Goal: Task Accomplishment & Management: Use online tool/utility

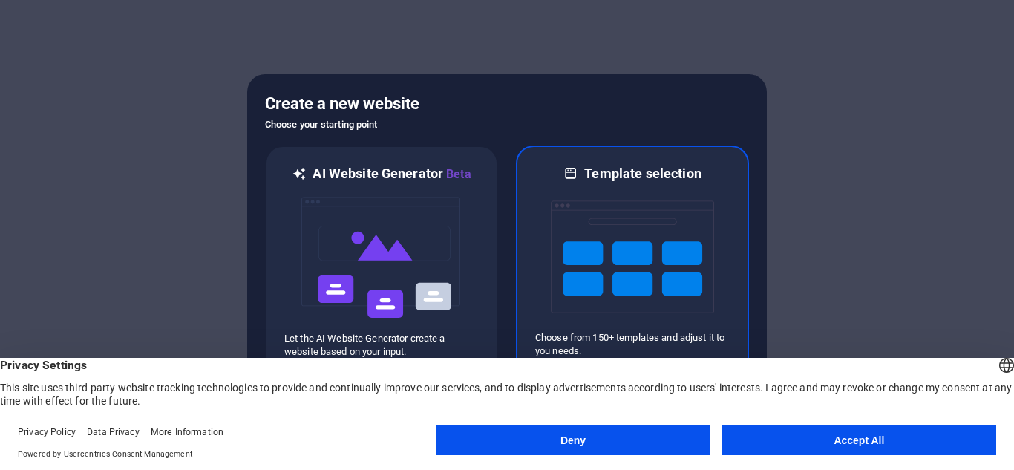
click at [630, 196] on img at bounding box center [632, 257] width 163 height 148
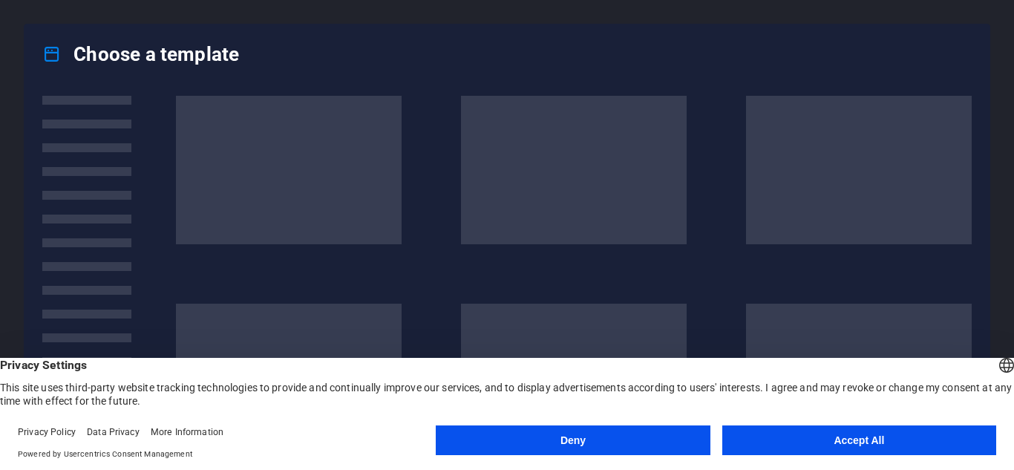
click at [824, 443] on button "Accept All" at bounding box center [859, 440] width 274 height 30
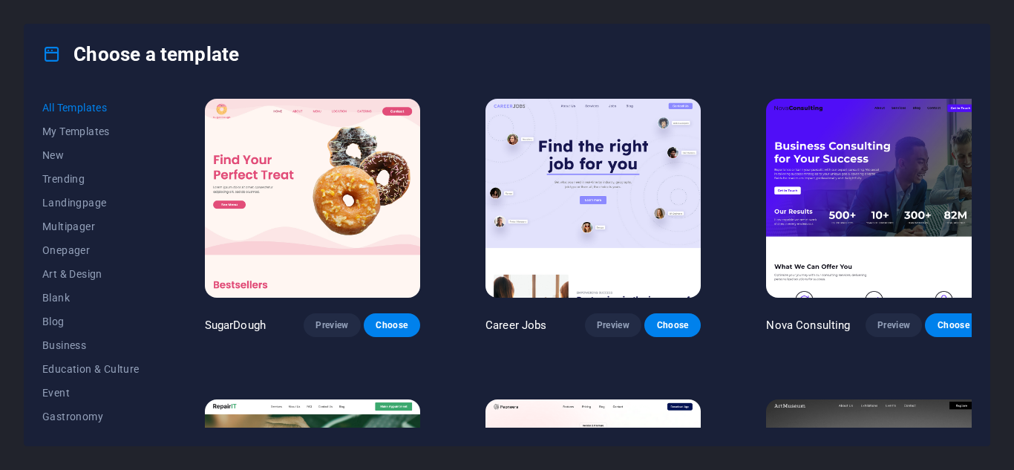
click at [971, 107] on div "All Templates My Templates New Trending Landingpage Multipager Onepager Art & D…" at bounding box center [506, 264] width 965 height 361
drag, startPoint x: 968, startPoint y: 98, endPoint x: 976, endPoint y: 138, distance: 40.9
click at [976, 138] on div "All Templates My Templates New Trending Landingpage Multipager Onepager Art & D…" at bounding box center [506, 264] width 965 height 361
click at [1013, 332] on div "Choose a template All Templates My Templates New Trending Landingpage Multipage…" at bounding box center [507, 235] width 1014 height 470
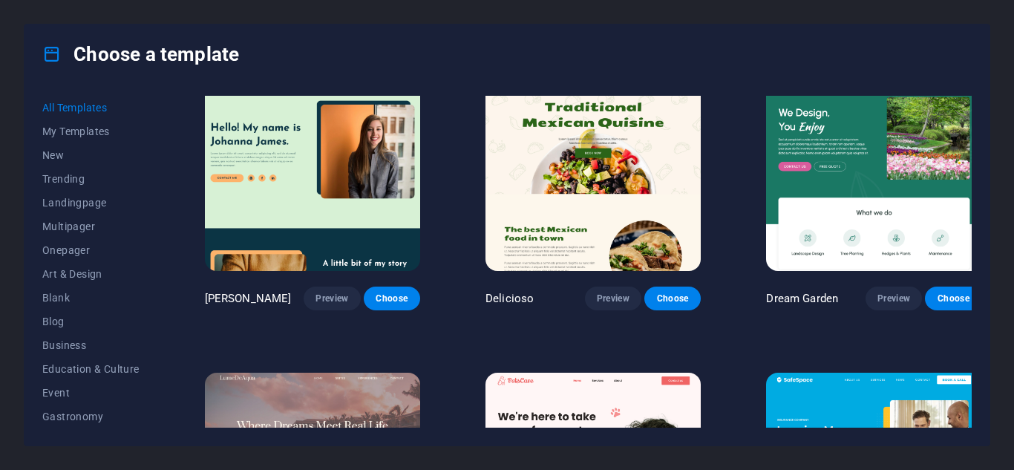
scroll to position [2757, 0]
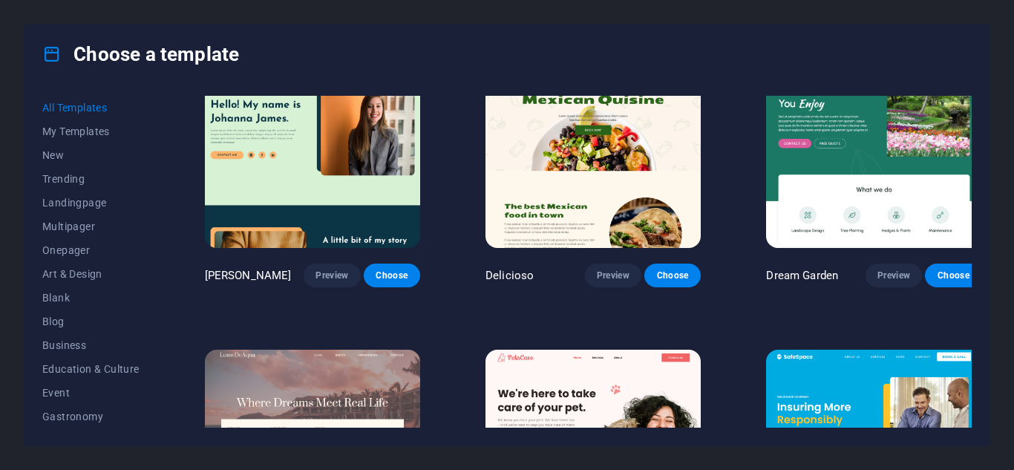
drag, startPoint x: 948, startPoint y: 201, endPoint x: 943, endPoint y: 211, distance: 11.0
click at [943, 211] on div "Dream Garden Preview Choose" at bounding box center [873, 167] width 221 height 241
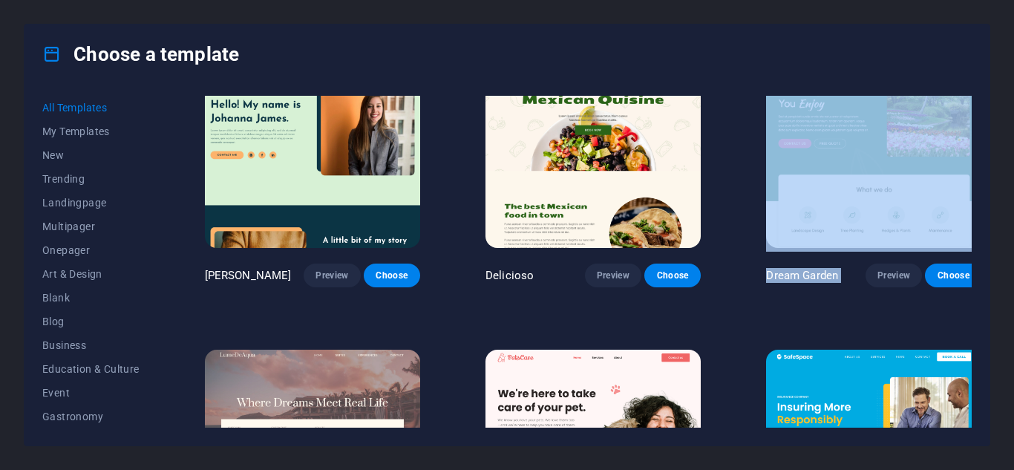
drag, startPoint x: 971, startPoint y: 168, endPoint x: 962, endPoint y: 242, distance: 74.1
click at [962, 242] on div "All Templates My Templates New Trending Landingpage Multipager Onepager Art & D…" at bounding box center [506, 264] width 965 height 361
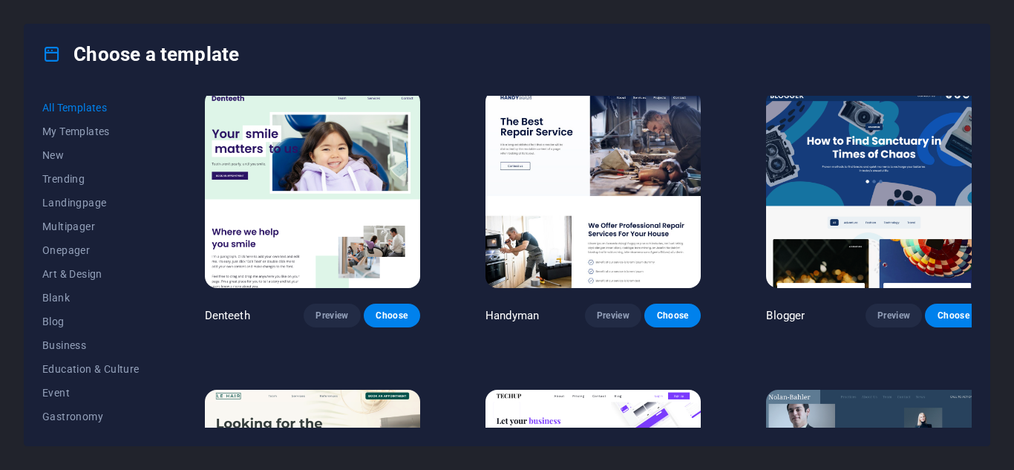
scroll to position [4889, 0]
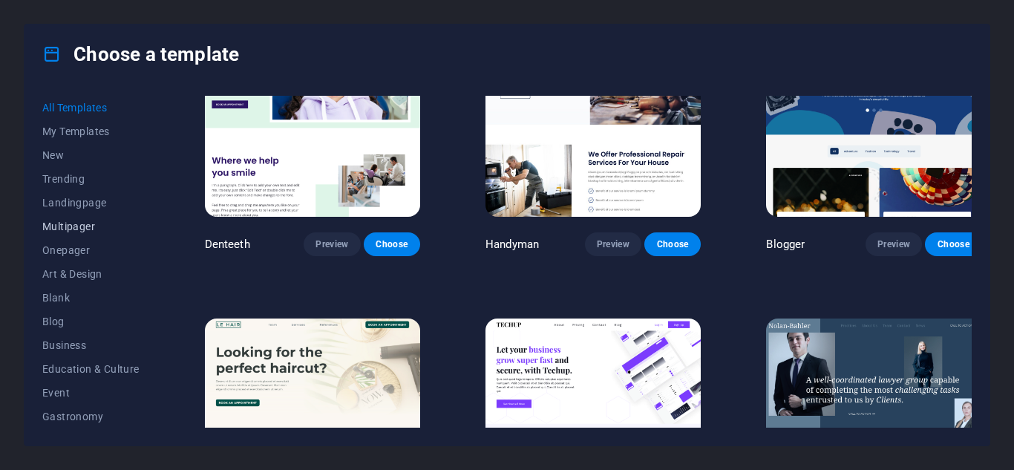
click at [81, 228] on span "Multipager" at bounding box center [90, 226] width 97 height 12
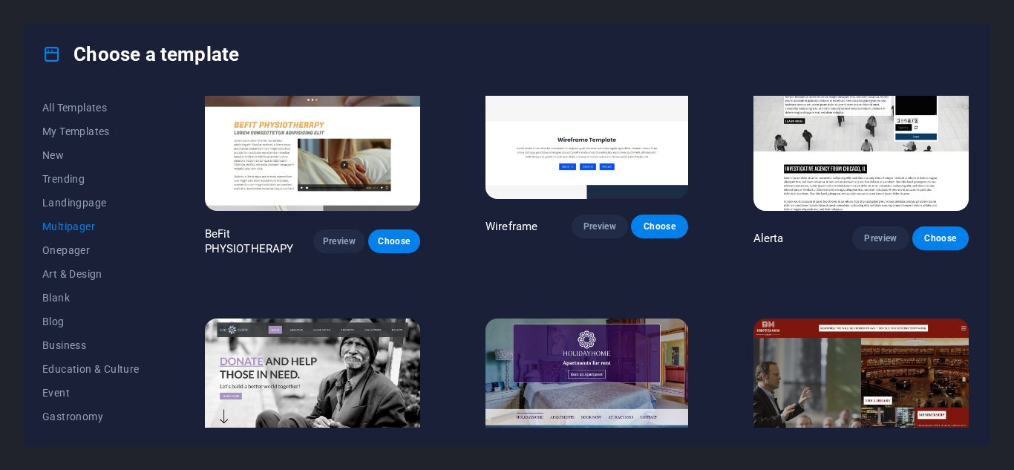
scroll to position [2822, 0]
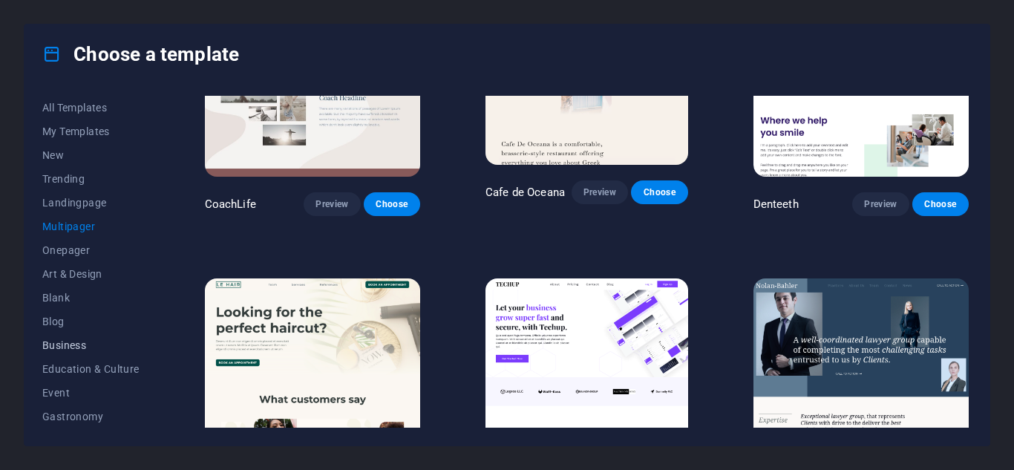
click at [73, 350] on span "Business" at bounding box center [90, 345] width 97 height 12
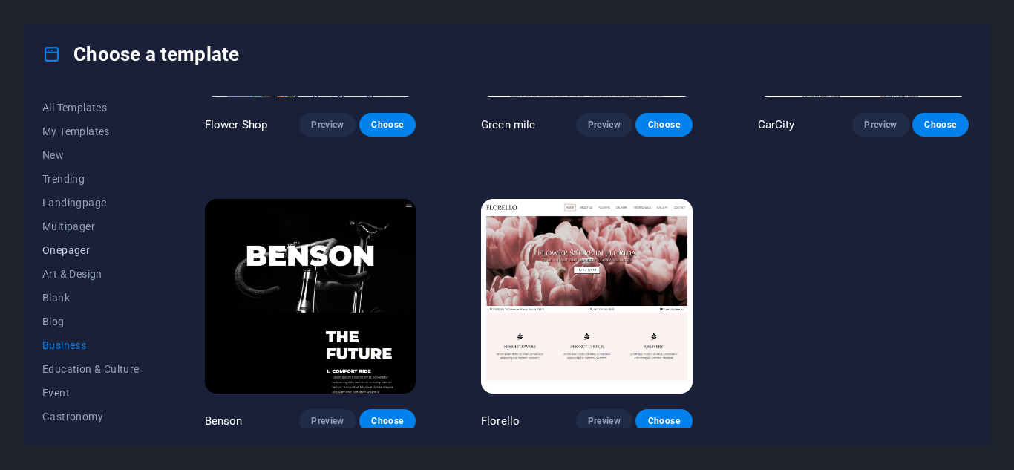
click at [75, 252] on span "Onepager" at bounding box center [90, 250] width 97 height 12
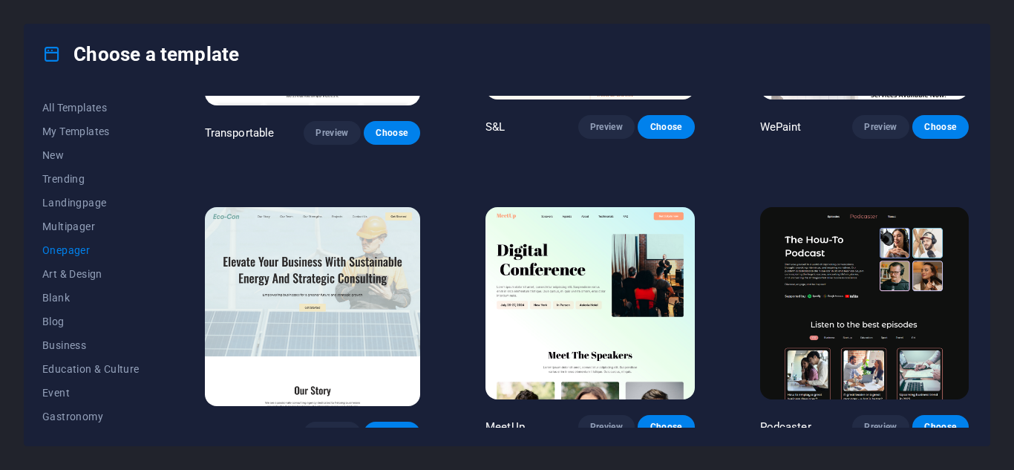
scroll to position [2822, 0]
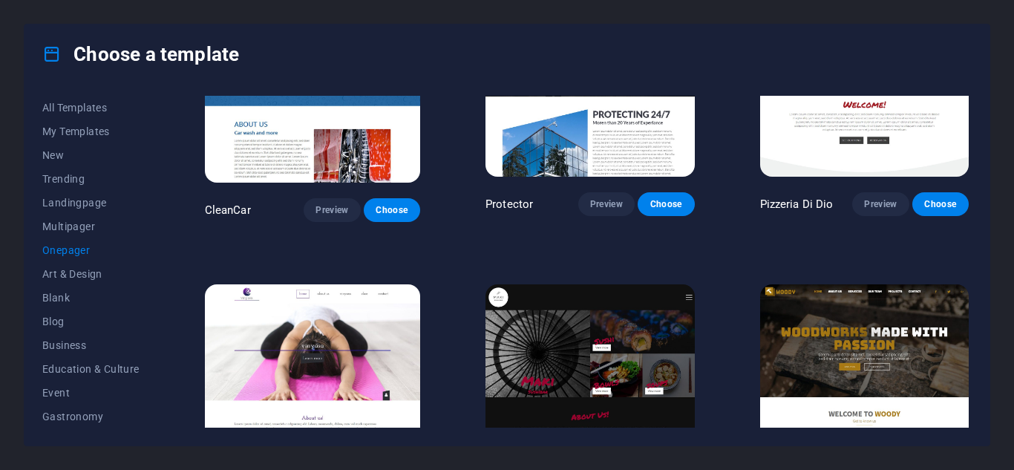
click at [819, 290] on img at bounding box center [864, 380] width 209 height 192
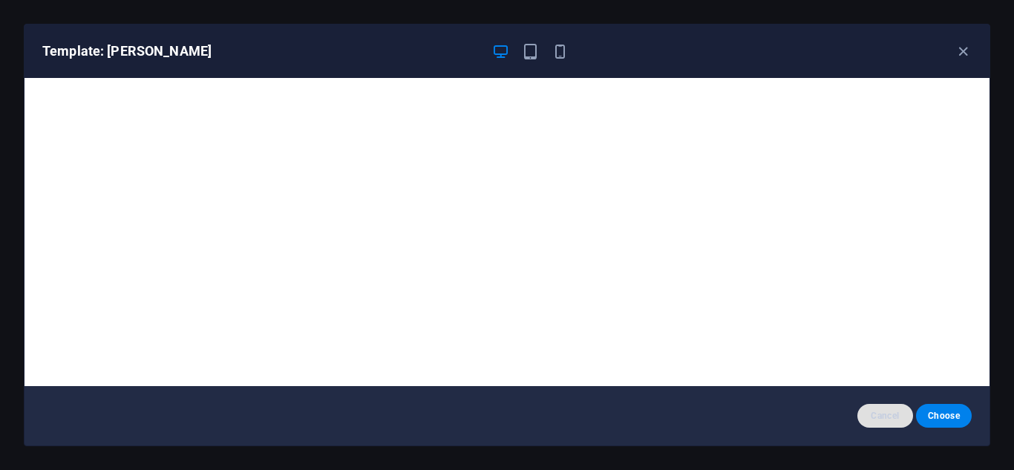
click at [882, 417] on span "Cancel" at bounding box center [885, 416] width 32 height 12
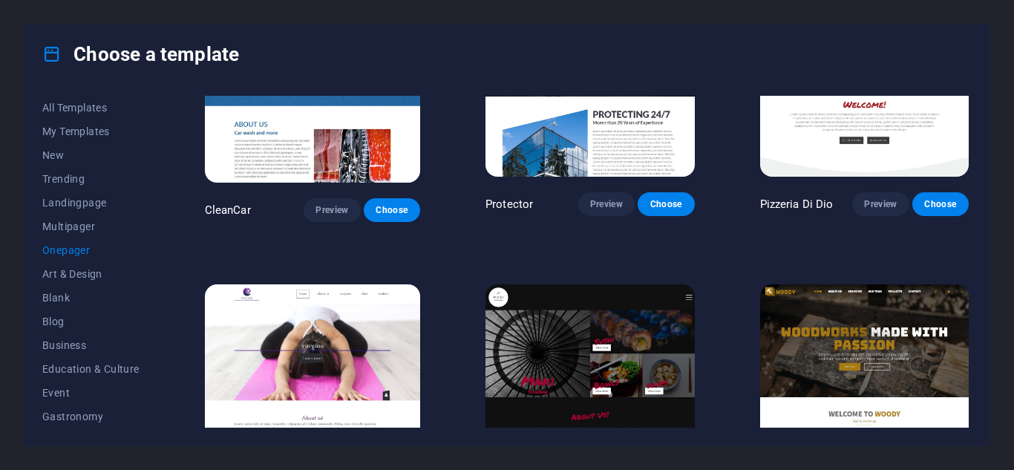
drag, startPoint x: 971, startPoint y: 226, endPoint x: 977, endPoint y: 259, distance: 33.9
click at [977, 259] on div "All Templates My Templates New Trending Landingpage Multipager Onepager Art & D…" at bounding box center [506, 264] width 965 height 361
click at [829, 356] on img at bounding box center [864, 380] width 209 height 192
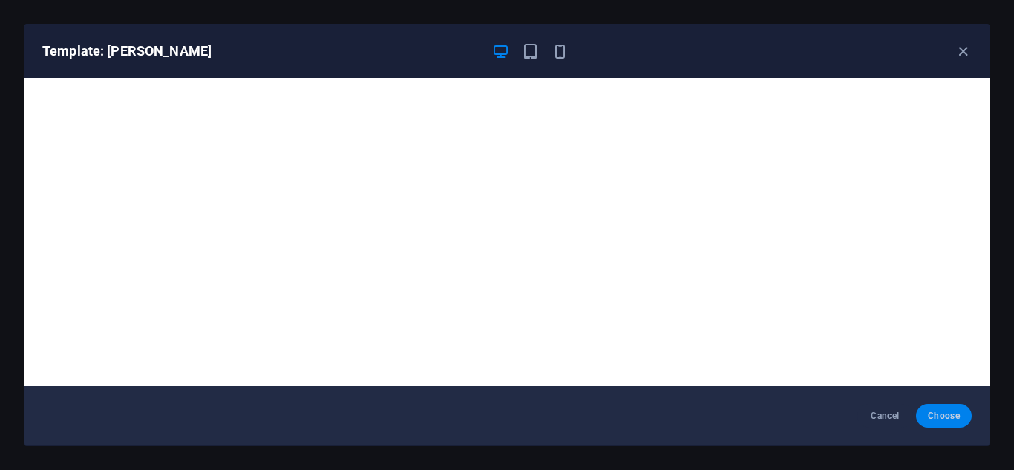
click at [949, 417] on span "Choose" at bounding box center [944, 416] width 32 height 12
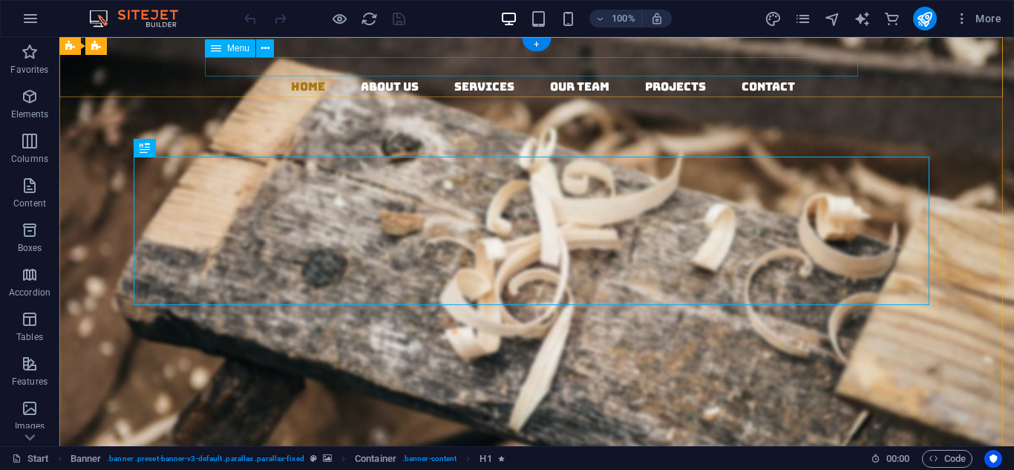
click at [300, 77] on nav "Home About us Services Our Team Projects Contact" at bounding box center [542, 86] width 942 height 19
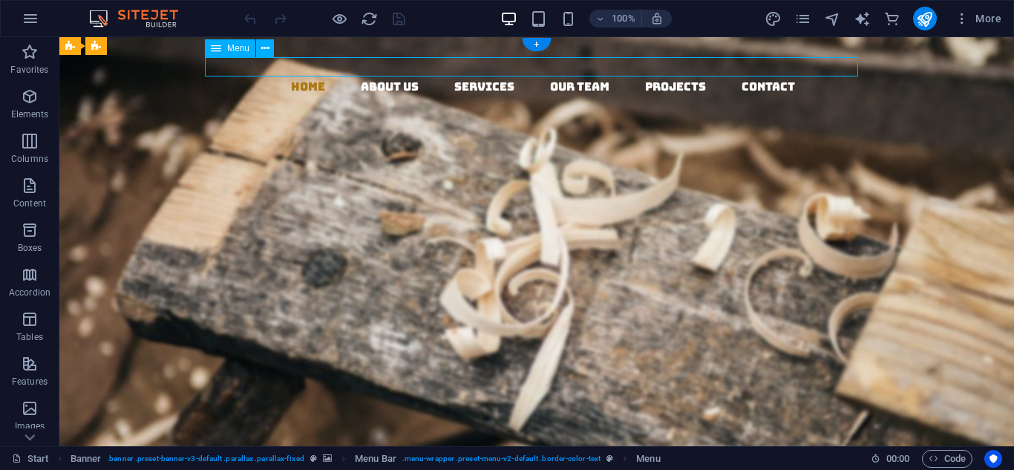
click at [300, 77] on nav "Home About us Services Our Team Projects Contact" at bounding box center [542, 86] width 942 height 19
click at [367, 77] on nav "Home About us Services Our Team Projects Contact" at bounding box center [542, 86] width 942 height 19
click at [473, 77] on nav "Home About us Services Our Team Projects Contact" at bounding box center [542, 86] width 942 height 19
click at [265, 47] on icon at bounding box center [265, 49] width 8 height 16
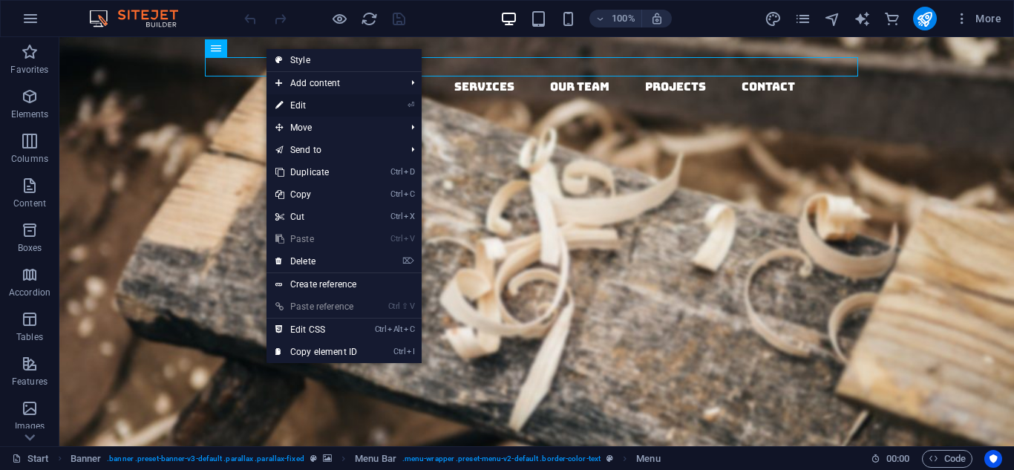
click at [303, 101] on link "⏎ Edit" at bounding box center [315, 105] width 99 height 22
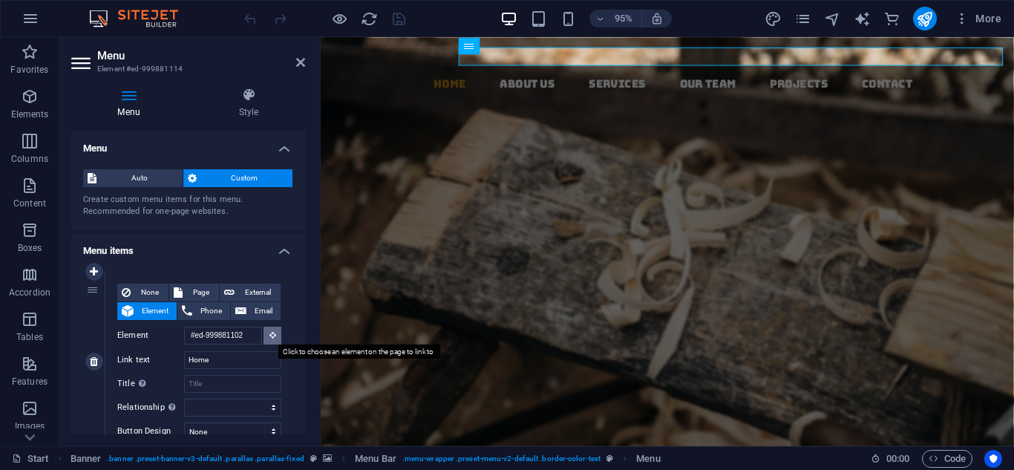
click at [269, 332] on icon at bounding box center [272, 334] width 7 height 7
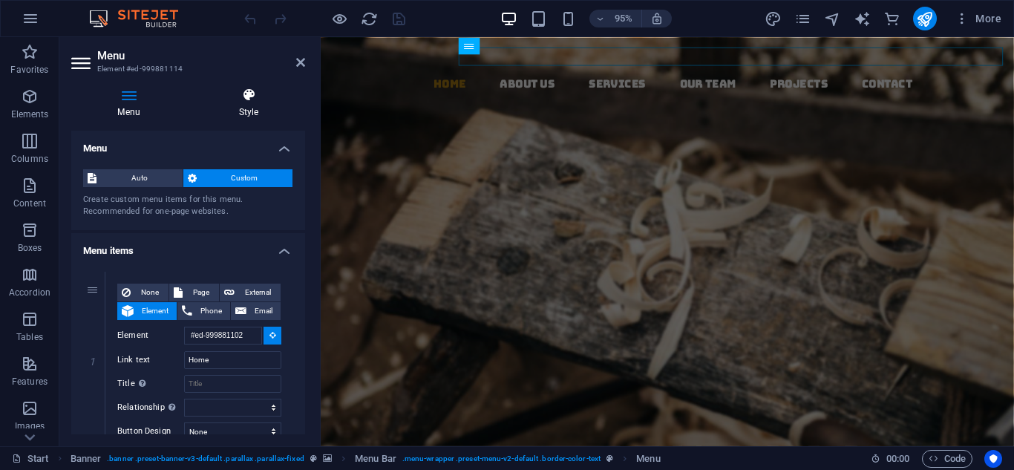
click at [247, 104] on h4 "Style" at bounding box center [248, 103] width 113 height 31
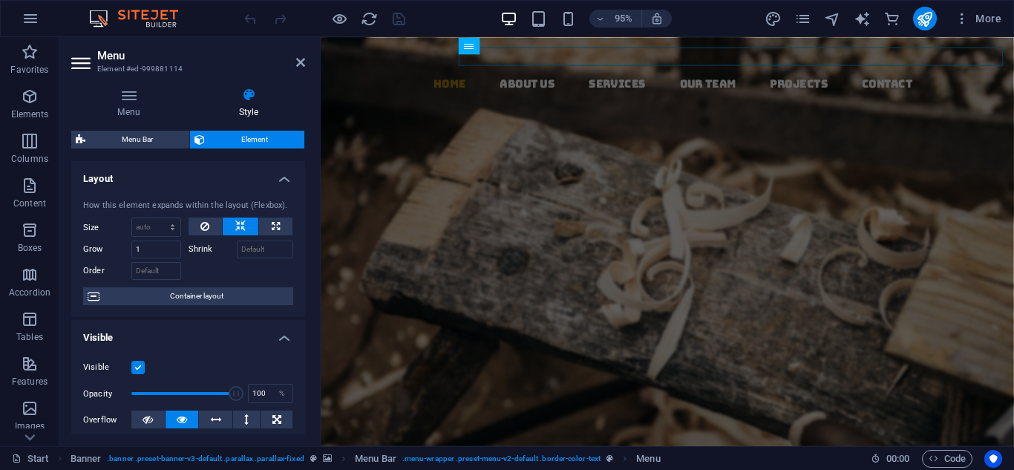
drag, startPoint x: 301, startPoint y: 190, endPoint x: 303, endPoint y: 213, distance: 23.1
click at [303, 213] on div "Layout How this element expands within the layout (Flexbox). Size Default auto …" at bounding box center [188, 297] width 234 height 273
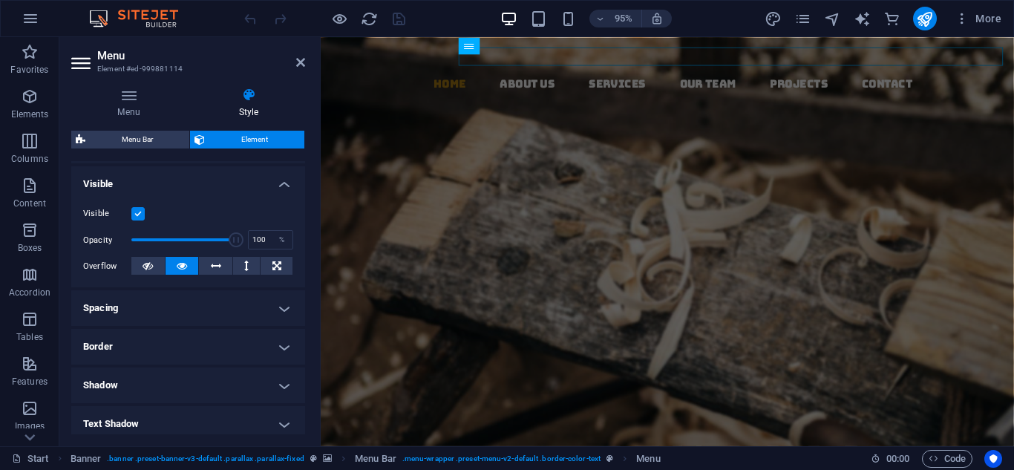
scroll to position [155, 0]
click at [278, 341] on h4 "Border" at bounding box center [188, 345] width 234 height 36
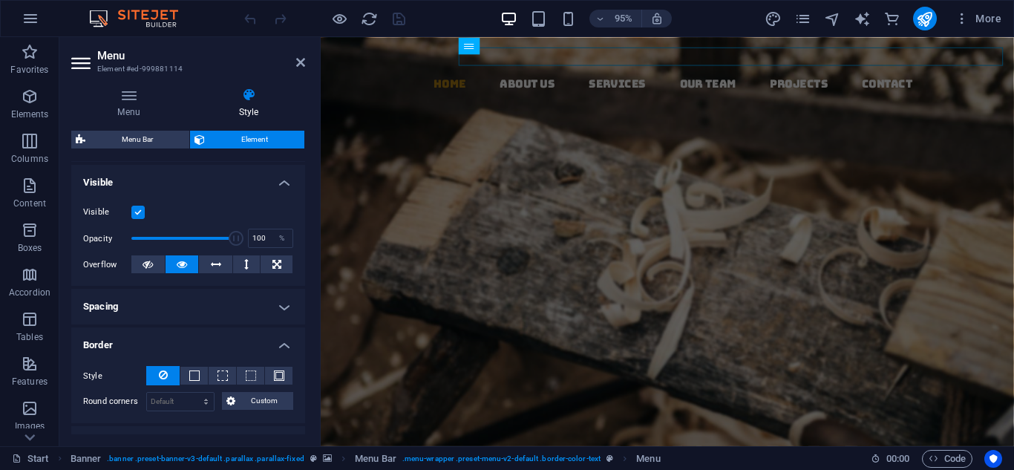
drag, startPoint x: 301, startPoint y: 298, endPoint x: 312, endPoint y: 315, distance: 20.4
click at [312, 315] on div "Menu Style Menu Auto Custom Create custom menu items for this menu. Recommended…" at bounding box center [187, 261] width 257 height 370
click at [151, 67] on h3 "Element #ed-999881114" at bounding box center [186, 68] width 178 height 13
drag, startPoint x: 229, startPoint y: 234, endPoint x: 200, endPoint y: 234, distance: 28.9
click at [200, 234] on span at bounding box center [201, 238] width 15 height 15
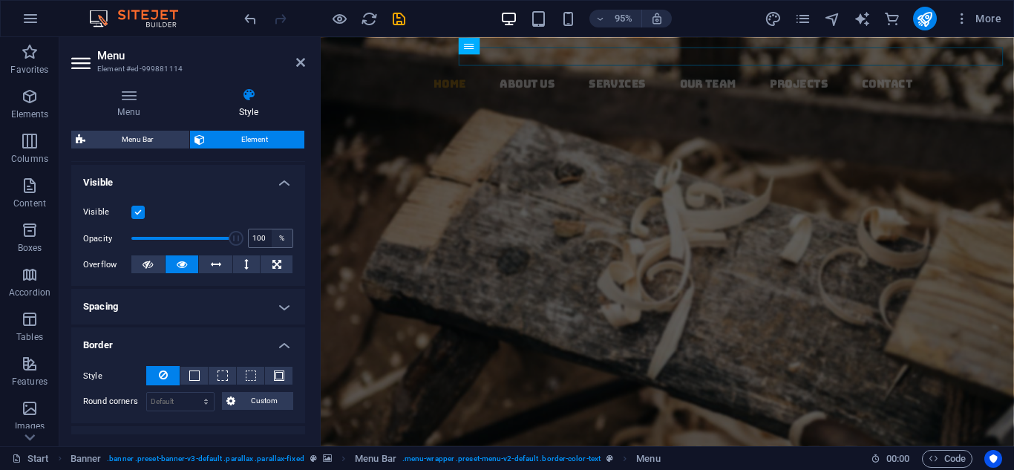
drag, startPoint x: 202, startPoint y: 237, endPoint x: 272, endPoint y: 237, distance: 70.5
click at [272, 237] on div "Opacity 100 %" at bounding box center [188, 238] width 210 height 22
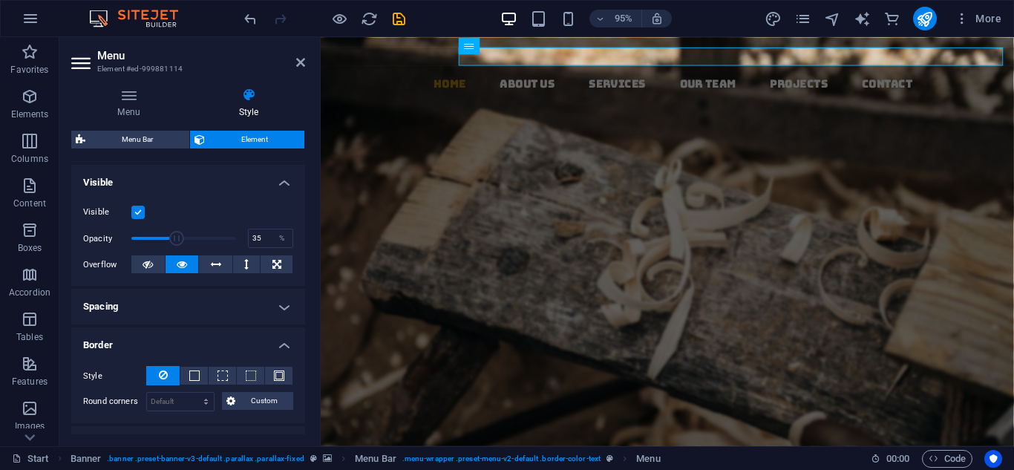
drag, startPoint x: 226, startPoint y: 236, endPoint x: 166, endPoint y: 236, distance: 60.1
click at [169, 236] on span at bounding box center [176, 238] width 15 height 15
type input "100"
drag, startPoint x: 169, startPoint y: 235, endPoint x: 277, endPoint y: 227, distance: 107.9
click at [277, 227] on div "Opacity 100 %" at bounding box center [188, 238] width 210 height 22
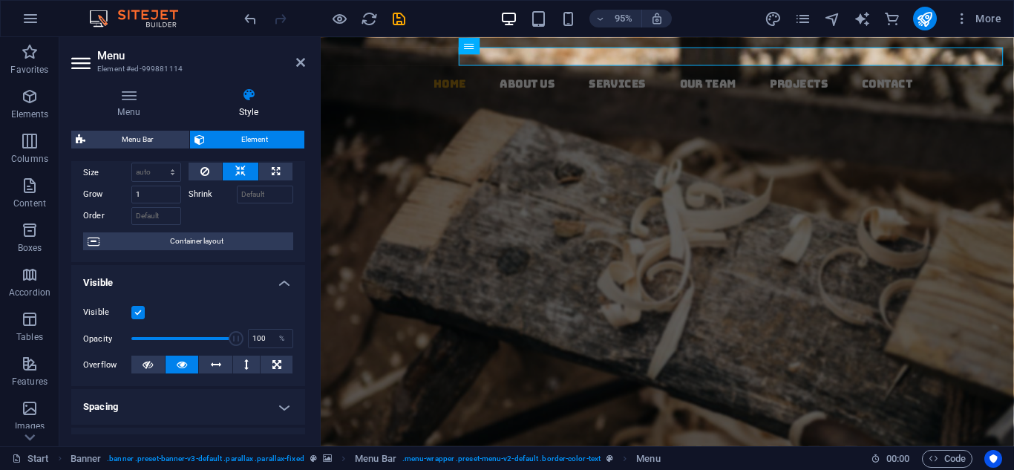
scroll to position [0, 0]
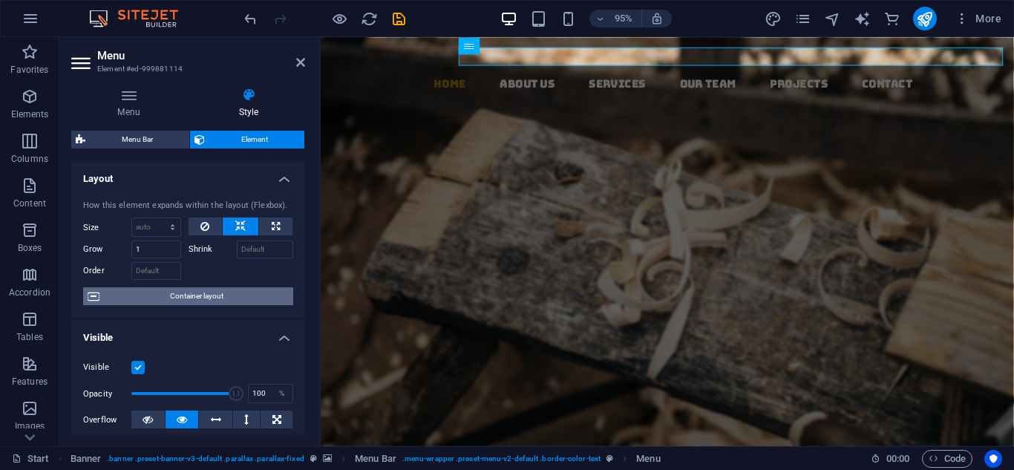
click at [181, 298] on span "Container layout" at bounding box center [196, 296] width 185 height 18
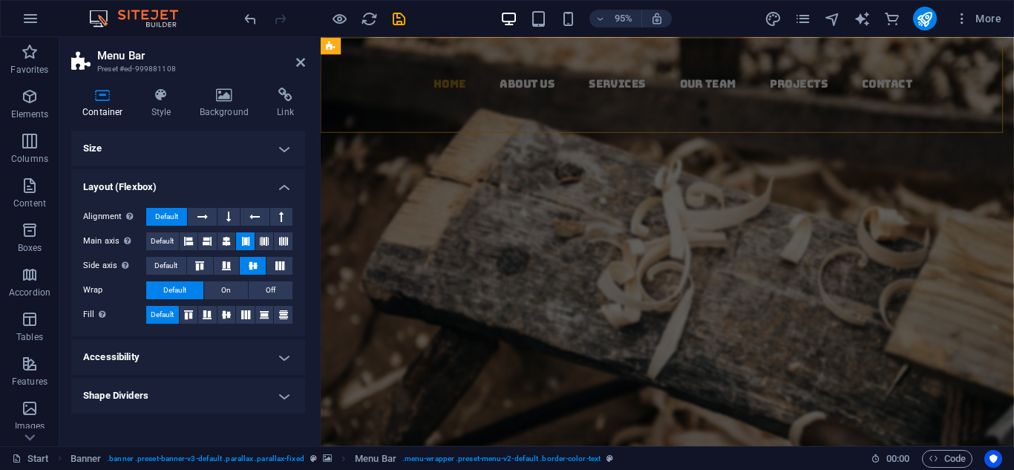
click at [158, 16] on img at bounding box center [140, 19] width 111 height 18
click at [28, 21] on icon "button" at bounding box center [31, 19] width 18 height 18
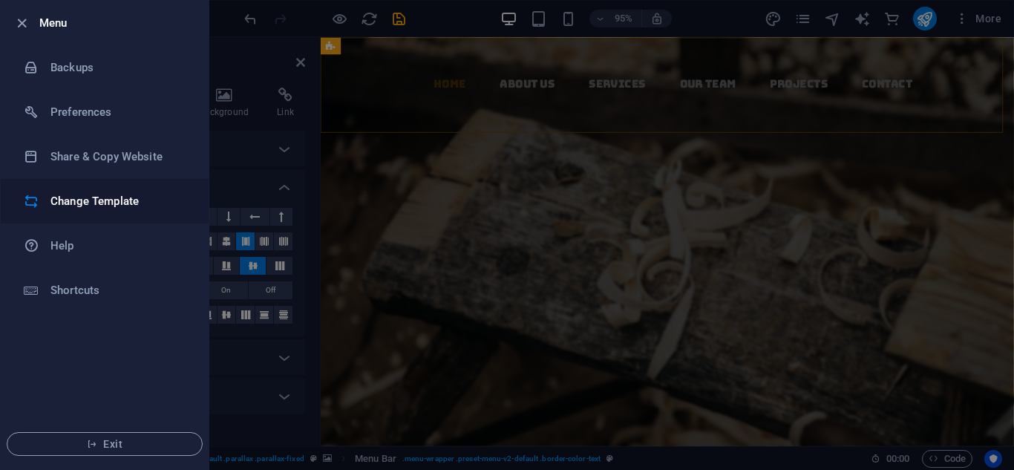
click at [97, 197] on h6 "Change Template" at bounding box center [118, 201] width 137 height 18
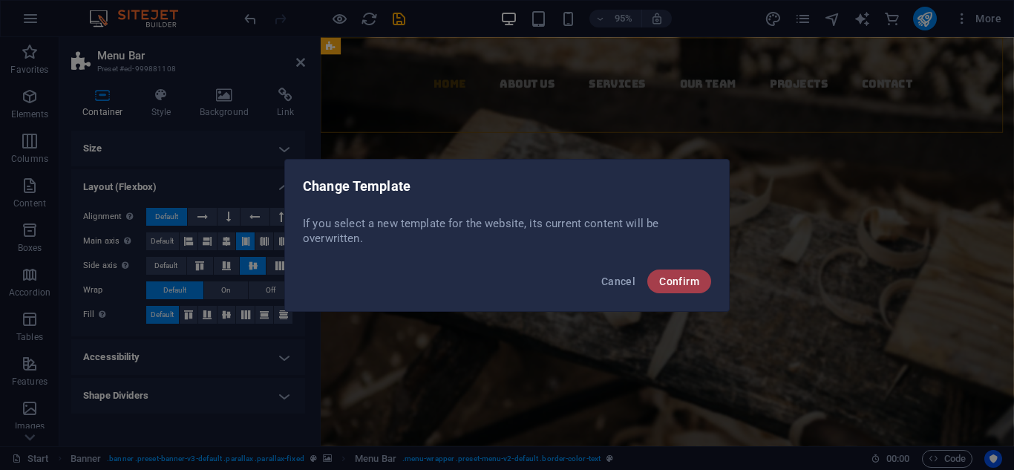
click at [680, 289] on button "Confirm" at bounding box center [679, 281] width 64 height 24
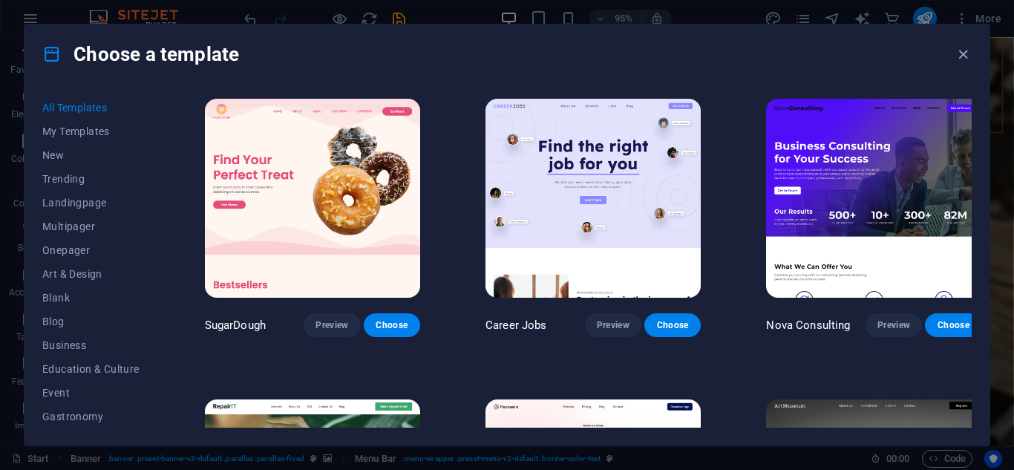
click at [366, 206] on img at bounding box center [312, 198] width 215 height 199
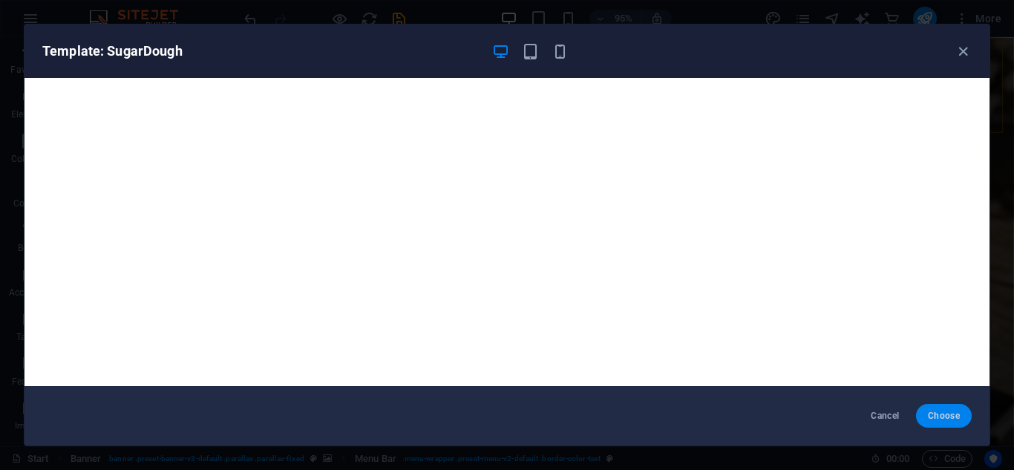
click at [936, 415] on span "Choose" at bounding box center [944, 416] width 32 height 12
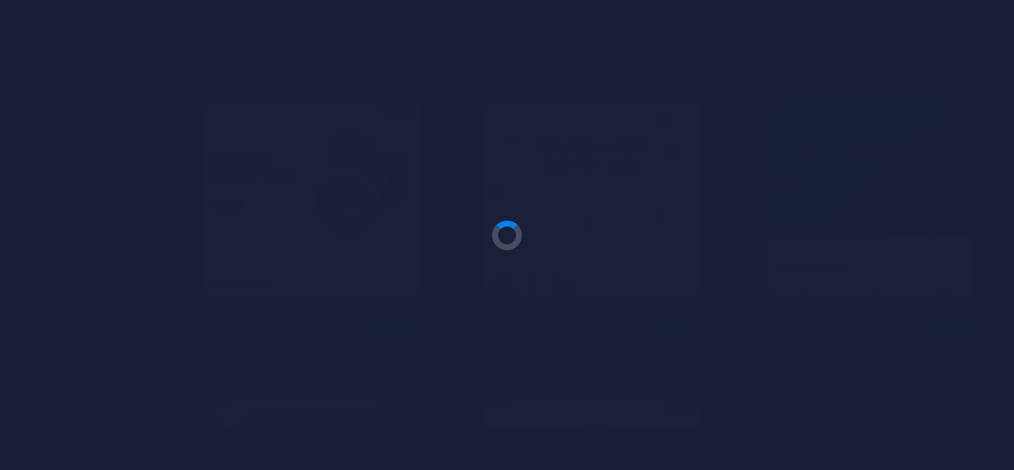
checkbox input "false"
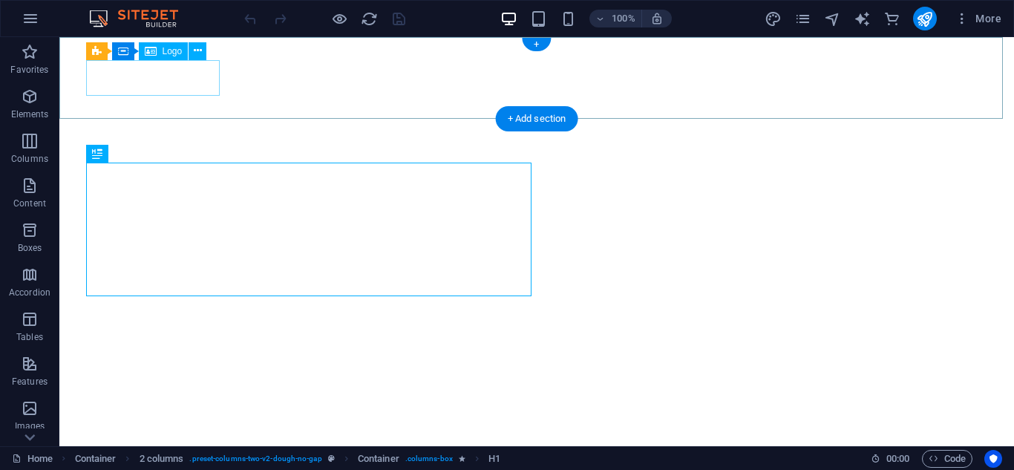
click at [184, 82] on div "Drag here to replace the existing content. Press “Ctrl” if you want to create a…" at bounding box center [536, 241] width 954 height 409
select select "px"
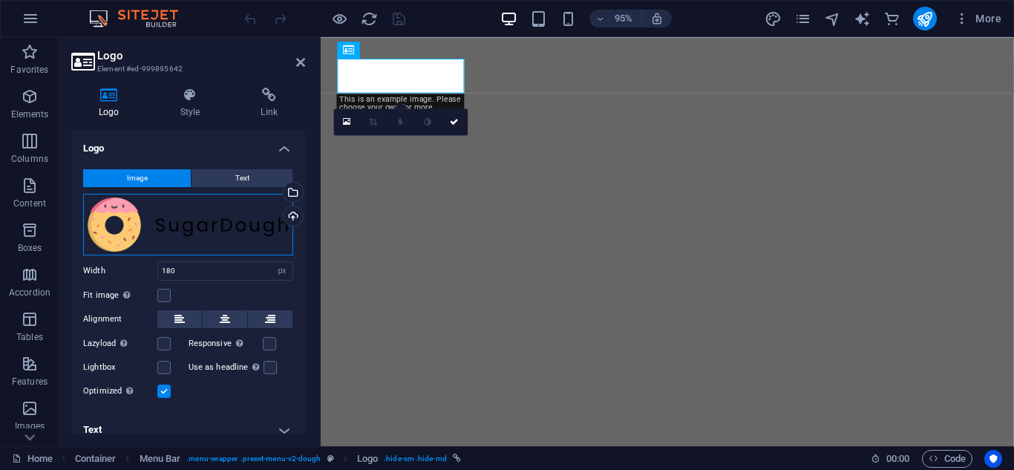
click at [217, 214] on div "Drag files here, click to choose files or select files from Files or our free s…" at bounding box center [188, 225] width 210 height 62
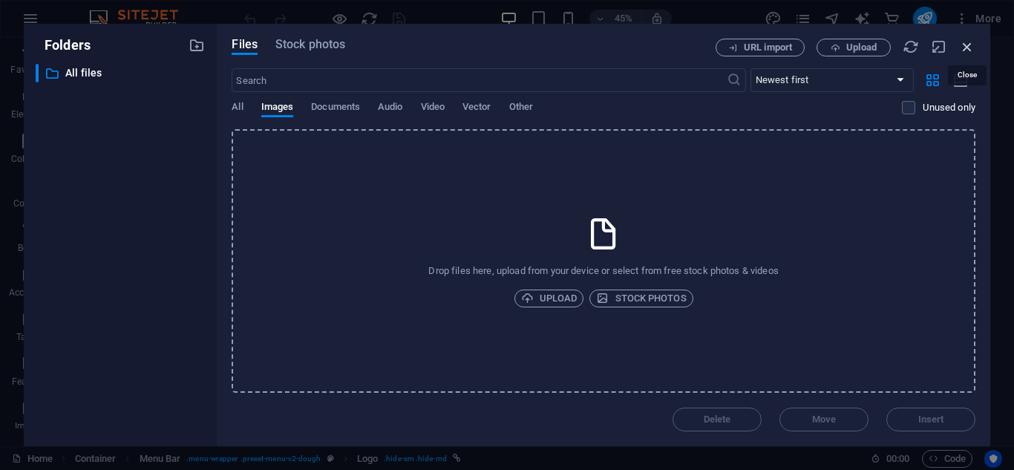
click at [966, 47] on icon "button" at bounding box center [967, 47] width 16 height 16
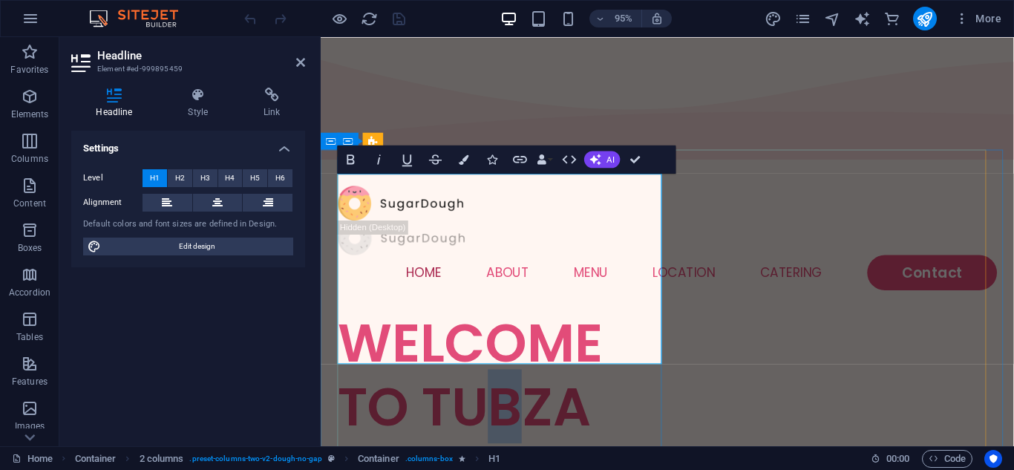
drag, startPoint x: 527, startPoint y: 282, endPoint x: 510, endPoint y: 283, distance: 17.1
click at [510, 326] on h1 "WELCOME TO TUBZA HOLDINGS" at bounding box center [511, 426] width 347 height 200
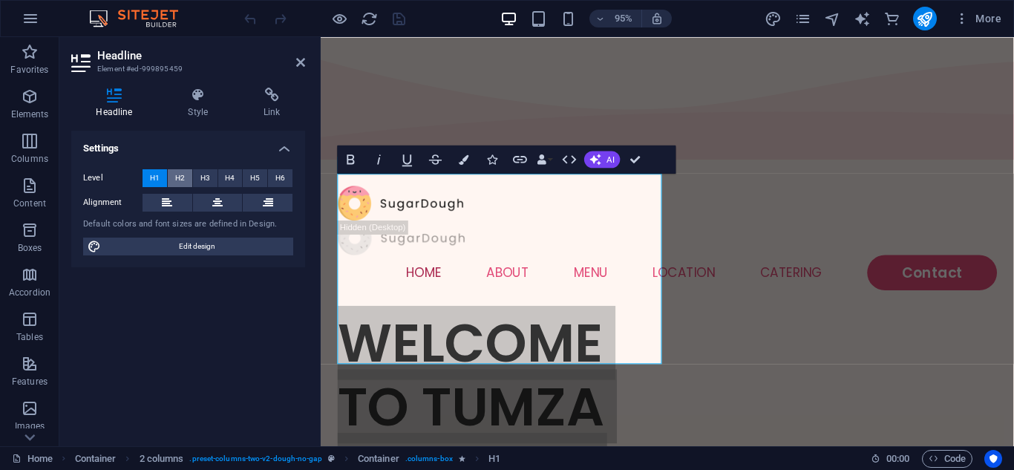
click at [183, 173] on span "H2" at bounding box center [180, 178] width 10 height 18
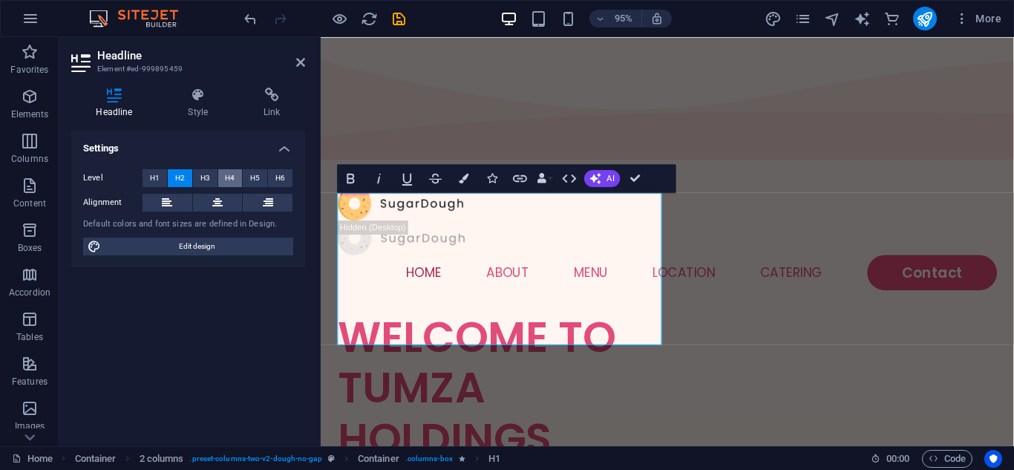
click at [229, 174] on span "H4" at bounding box center [230, 178] width 10 height 18
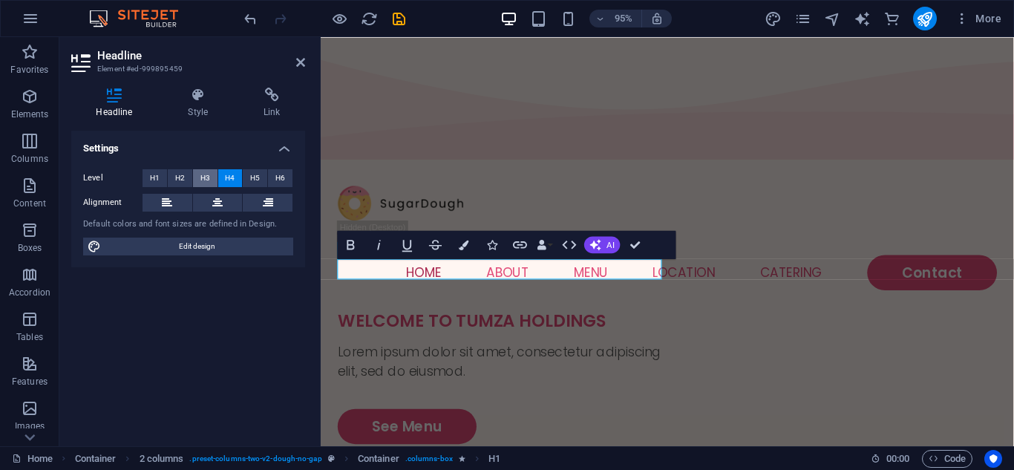
click at [200, 175] on span "H3" at bounding box center [205, 178] width 10 height 18
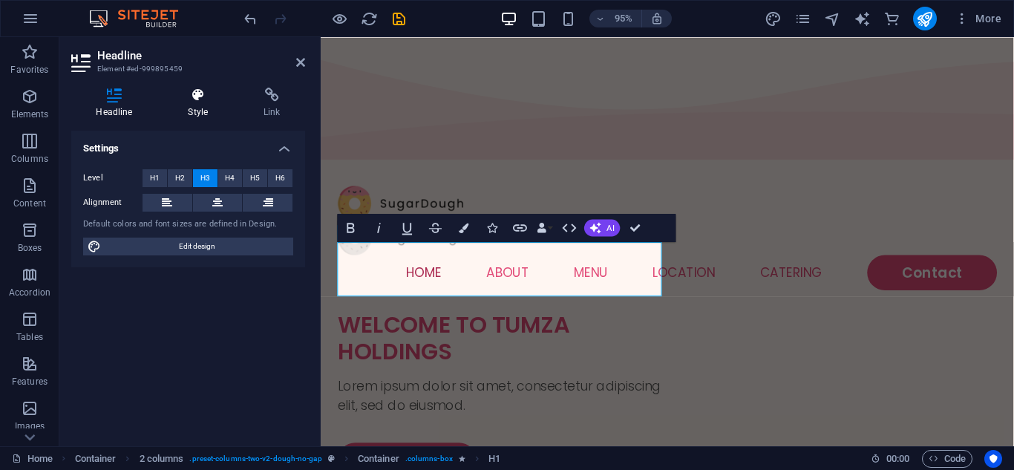
click at [202, 103] on h4 "Style" at bounding box center [201, 103] width 76 height 31
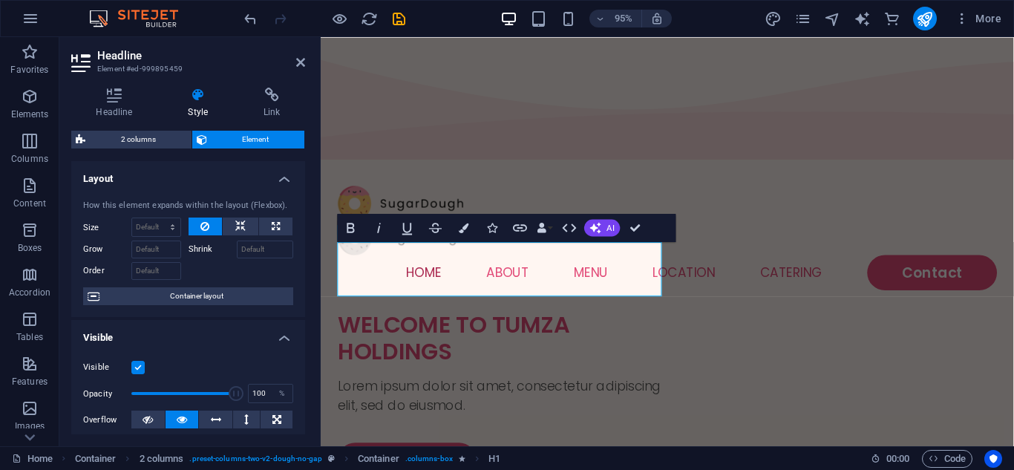
click at [194, 101] on icon at bounding box center [198, 95] width 70 height 15
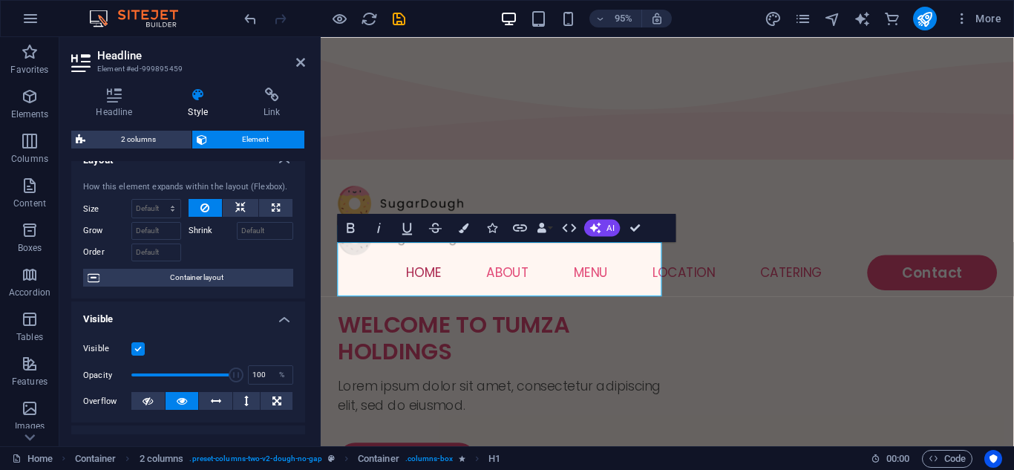
scroll to position [36, 0]
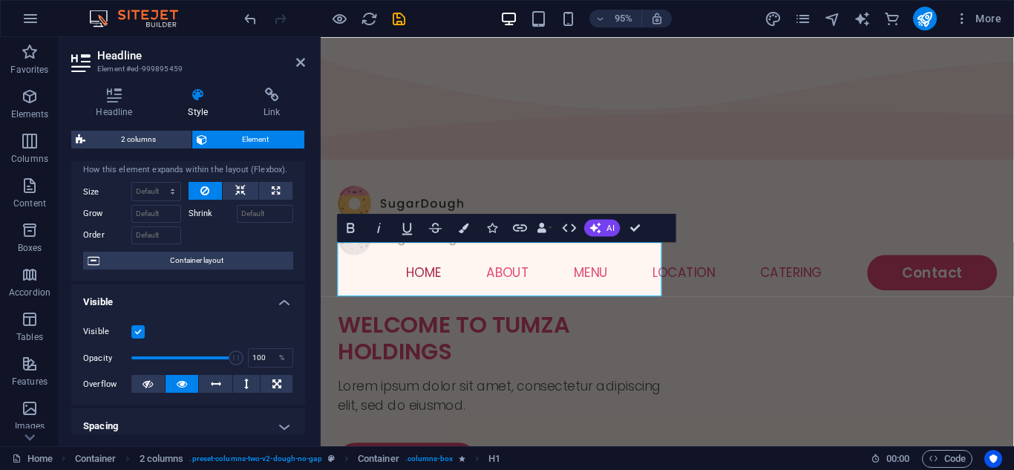
drag, startPoint x: 305, startPoint y: 265, endPoint x: 309, endPoint y: 305, distance: 40.2
click at [309, 305] on div "Headline Style Link Settings Level H1 H2 H3 H4 H5 H6 Alignment Default colors a…" at bounding box center [187, 261] width 257 height 370
